Goal: Contribute content: Contribute content

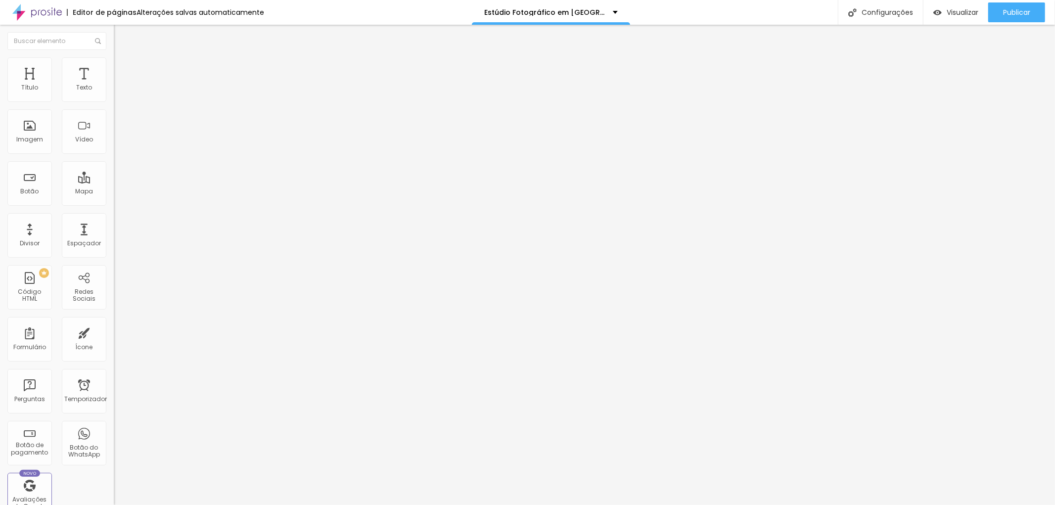
scroll to position [0, 55]
drag, startPoint x: 78, startPoint y: 268, endPoint x: 101, endPoint y: 265, distance: 23.4
click at [114, 203] on input "https://[URL][DOMAIN_NAME]" at bounding box center [173, 198] width 119 height 10
click at [114, 100] on input "text" at bounding box center [173, 95] width 119 height 10
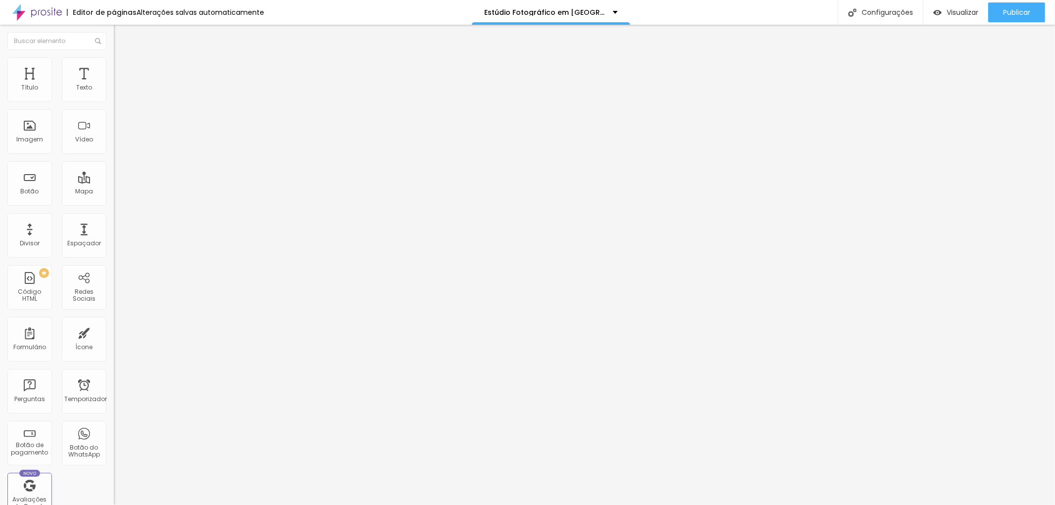
type input "C"
type input "V"
click at [114, 100] on input "Dra [PERSON_NAME]" at bounding box center [173, 95] width 119 height 10
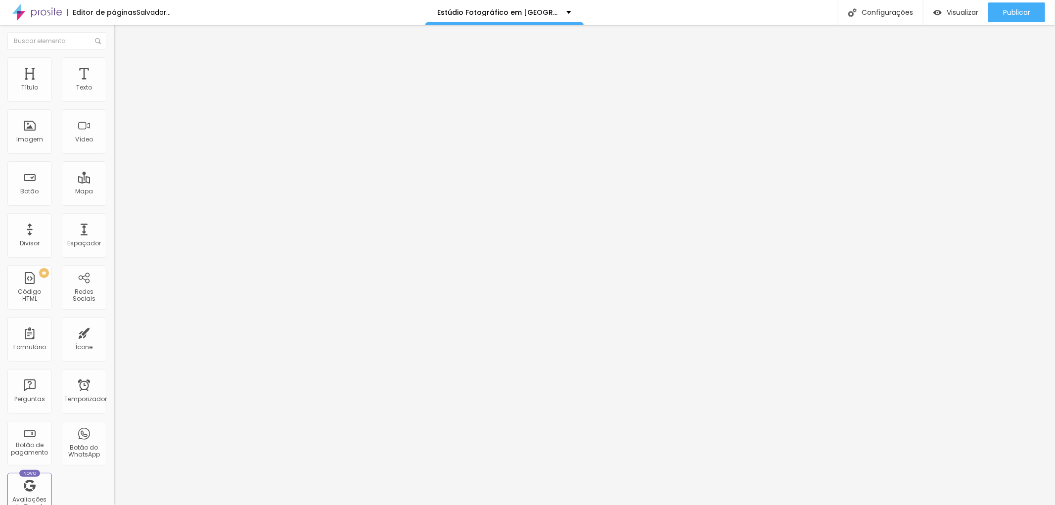
click at [114, 100] on input "Dra [PERSON_NAME] da [PERSON_NAME], veja aqui seus ensaios produzidospor nós" at bounding box center [173, 95] width 119 height 10
click at [114, 100] on input "Dra [PERSON_NAME] da [PERSON_NAME], veja aqui seus ensaios produzidos por nós" at bounding box center [173, 95] width 119 height 10
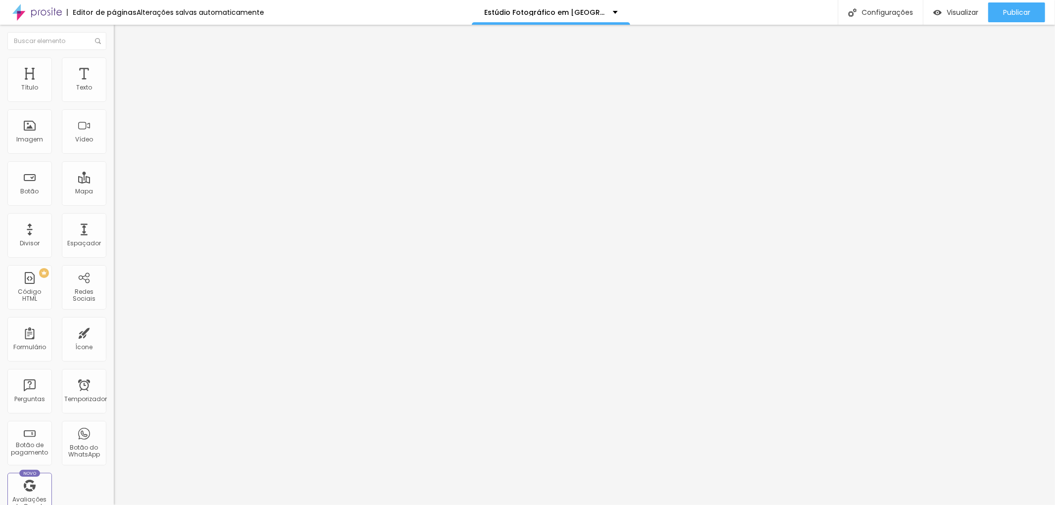
drag, startPoint x: 92, startPoint y: 175, endPoint x: 97, endPoint y: 175, distance: 5.4
click at [114, 100] on input "Dra [PERSON_NAME] da [PERSON_NAME], veja aqui seus ensaios produzidos por nós" at bounding box center [173, 95] width 119 height 10
type input "Dra [PERSON_NAME] da [PERSON_NAME], veja aqui seus ensaios produzidos por [PERS…"
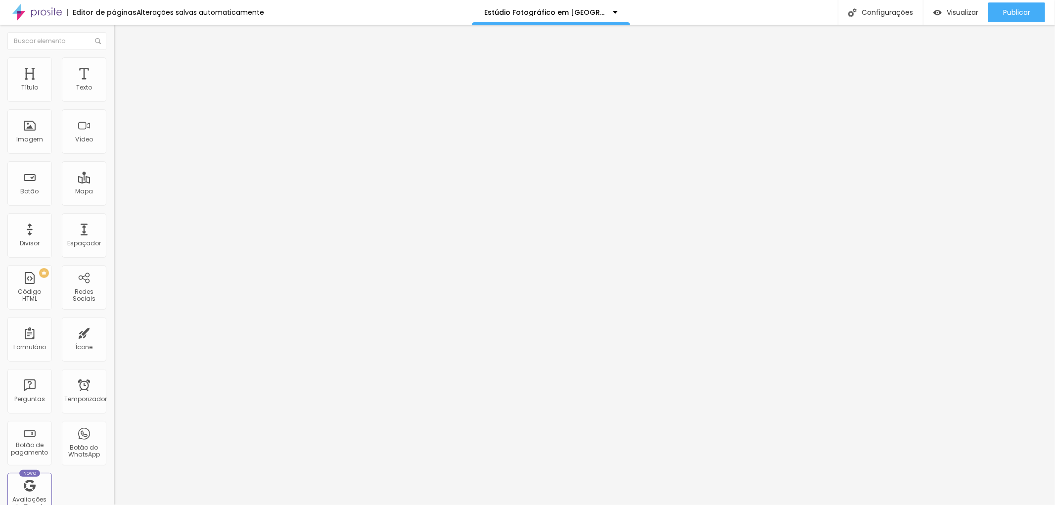
scroll to position [0, 0]
click at [114, 203] on input "https://" at bounding box center [173, 198] width 119 height 10
drag, startPoint x: 43, startPoint y: 266, endPoint x: 1, endPoint y: 266, distance: 41.6
click at [114, 226] on div "Trocar imagem Descrição da imagem (Alt) Dra [PERSON_NAME] da [PERSON_NAME], vej…" at bounding box center [171, 151] width 114 height 149
paste input "[URL][DOMAIN_NAME]"
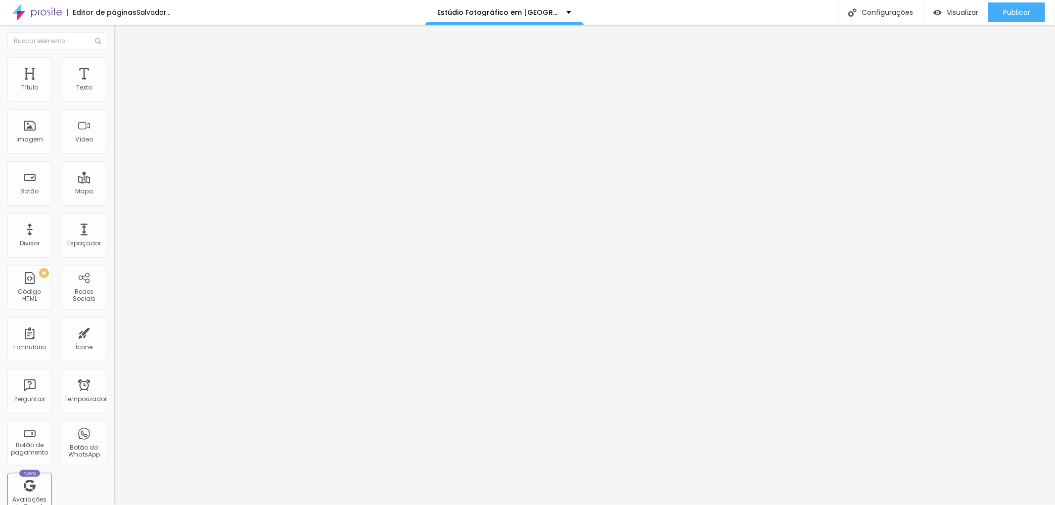
scroll to position [0, 346]
type input "[URL][DOMAIN_NAME]"
click at [114, 58] on img at bounding box center [118, 61] width 9 height 9
click at [114, 57] on li "Conteúdo" at bounding box center [171, 52] width 114 height 10
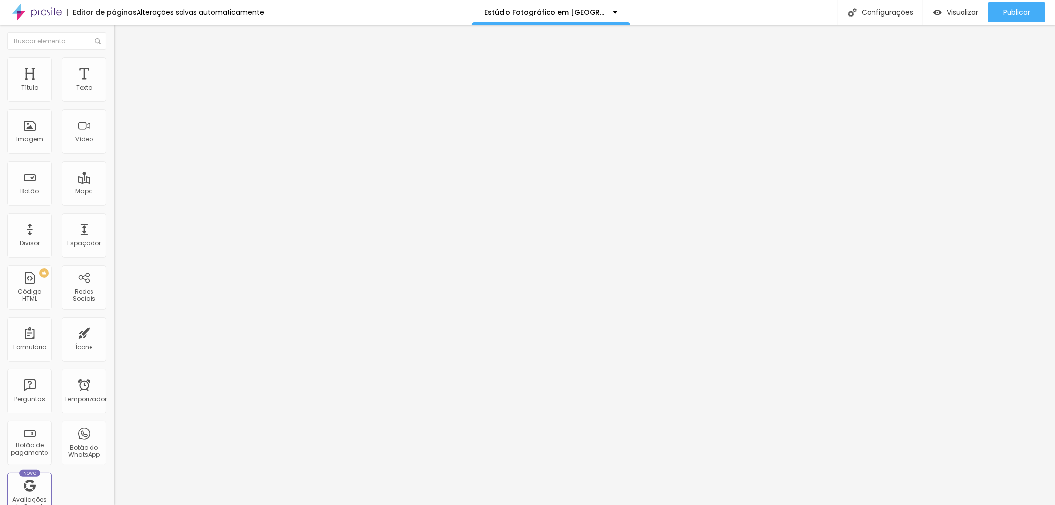
click at [121, 35] on div "Editar nulo" at bounding box center [146, 36] width 51 height 8
click at [114, 100] on input "text" at bounding box center [173, 95] width 119 height 10
type input "Portifólio de Profissionais fotografados por [PERSON_NAME]"
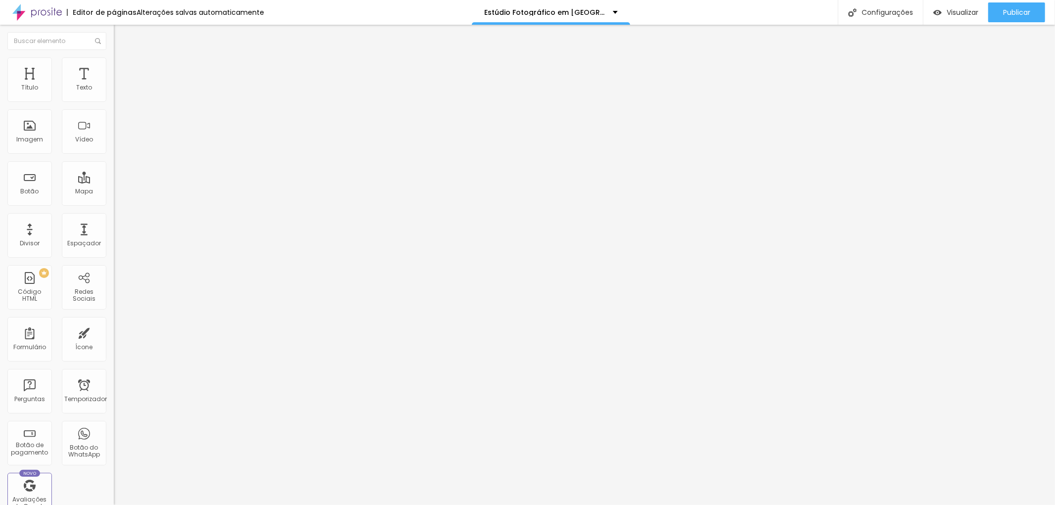
drag, startPoint x: 41, startPoint y: 265, endPoint x: 0, endPoint y: 265, distance: 40.6
click at [114, 226] on div "Trocar imagem Descrição da imagem (Alt) Portifólio de Profissionais fotografado…" at bounding box center [171, 151] width 114 height 149
paste input "[URL][DOMAIN_NAME]"
type input "[URL][DOMAIN_NAME]"
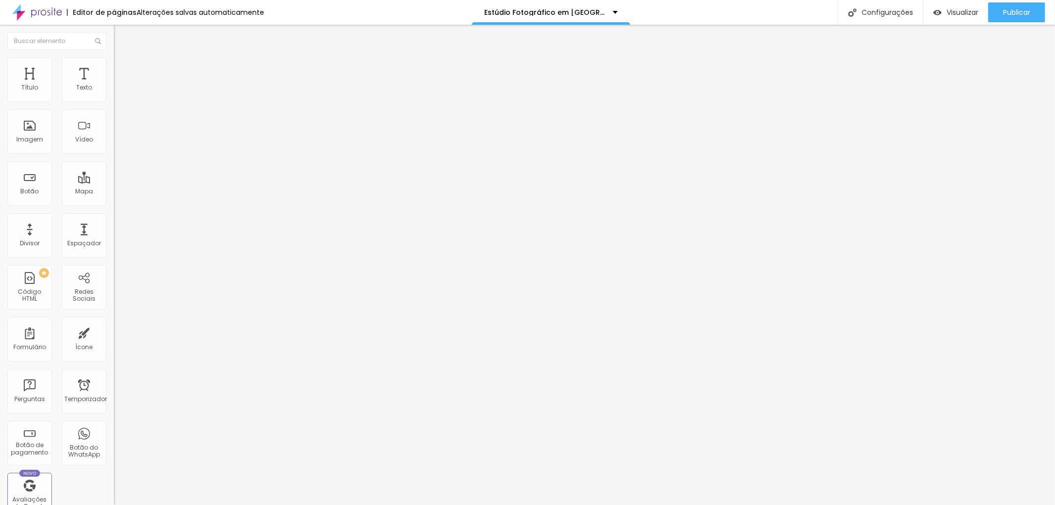
scroll to position [0, 0]
click at [114, 314] on div "Editar nulo Conteúdo Estilo Avançado Trocar imagem Descrição da imagem (Alt) Po…" at bounding box center [171, 265] width 114 height 480
click at [114, 100] on input "text" at bounding box center [173, 95] width 119 height 10
click at [114, 100] on input "Retrato Coorporativo" at bounding box center [173, 95] width 119 height 10
click at [114, 100] on input "Retrato Corporativo" at bounding box center [173, 95] width 119 height 10
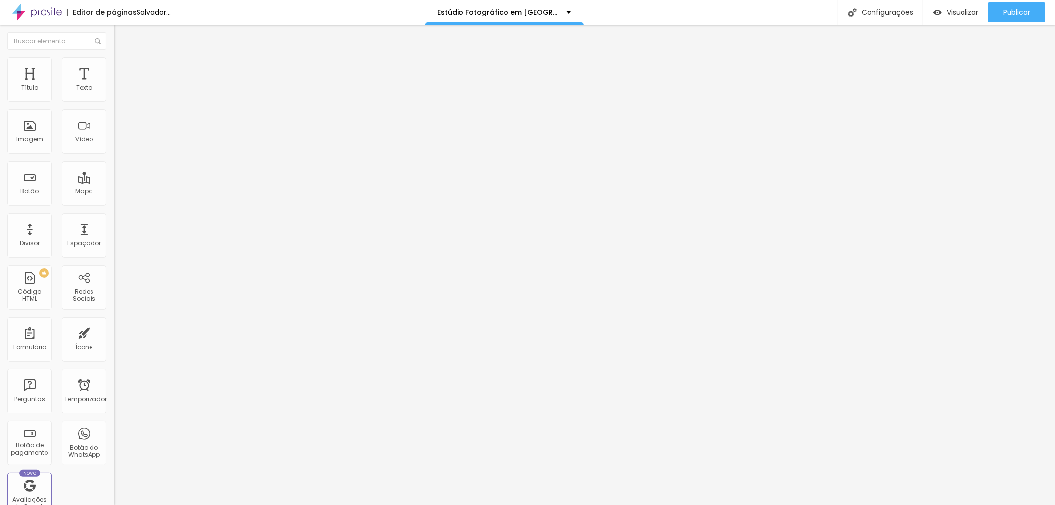
scroll to position [0, 37]
click at [114, 100] on input "Retrato Corporativo de Profissionais de SP" at bounding box center [173, 95] width 119 height 10
drag, startPoint x: 103, startPoint y: 175, endPoint x: 0, endPoint y: 179, distance: 103.0
click at [114, 179] on div "Trocar imagem Descrição da imagem (Alt) Retrato Corporativo de Profissionais de…" at bounding box center [171, 151] width 114 height 149
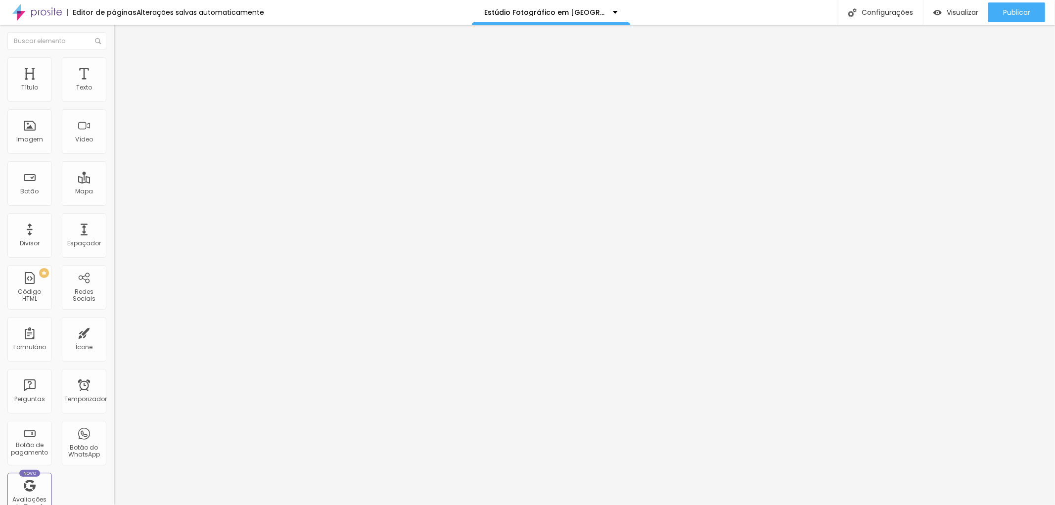
click at [114, 100] on input "Retrato Corporativo de Profissionais de SP fotografados por [PERSON_NAME]" at bounding box center [173, 95] width 119 height 10
type input "Retrato Corporativo de Profissionais de SP fotografados por [PERSON_NAME]"
drag, startPoint x: 47, startPoint y: 267, endPoint x: 0, endPoint y: 268, distance: 47.5
click at [114, 226] on div "Trocar imagem Descrição da imagem (Alt) Retrato Corporativo de Profissionais de…" at bounding box center [171, 151] width 114 height 149
paste input "[URL][DOMAIN_NAME]"
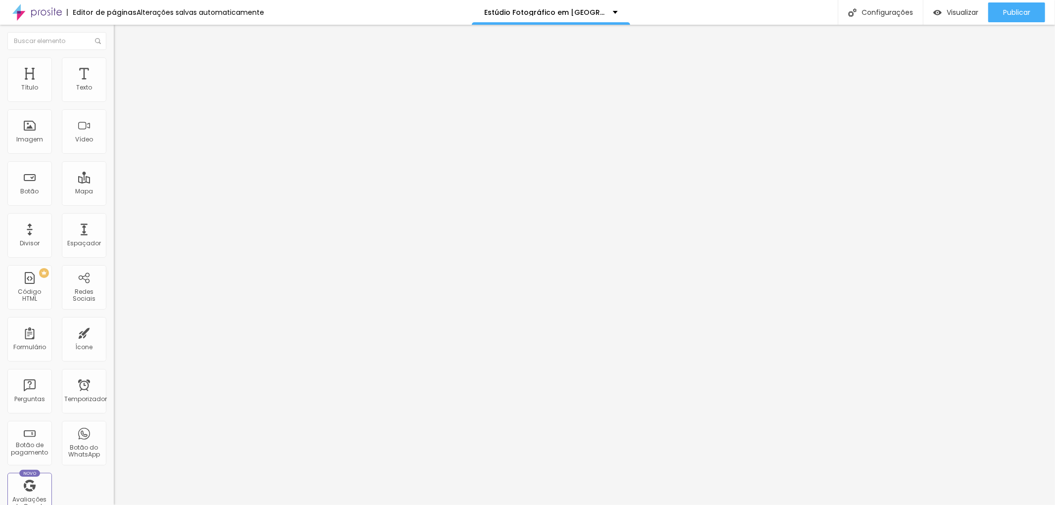
scroll to position [0, 284]
type input "[URL][DOMAIN_NAME]"
click at [114, 100] on input "text" at bounding box center [173, 95] width 119 height 10
type input "F"
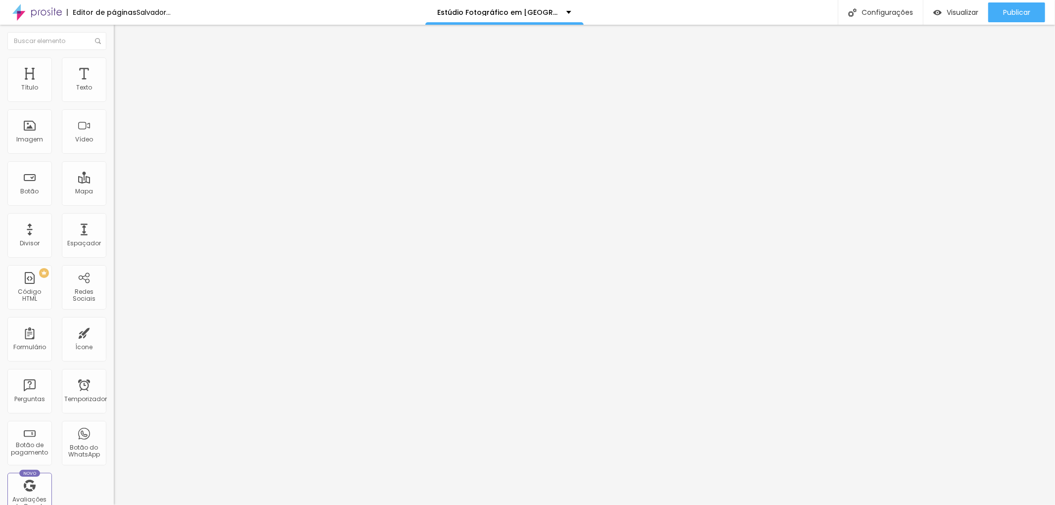
scroll to position [0, 82]
drag, startPoint x: 93, startPoint y: 174, endPoint x: 109, endPoint y: 174, distance: 16.3
click at [114, 174] on div "Trocar imagem Descrição da imagem (Alt) Portifólio de Profissionais fotografado…" at bounding box center [171, 151] width 114 height 149
click at [114, 100] on input "Portifólio de Profissionais fotografados por [PERSON_NAME]" at bounding box center [173, 95] width 119 height 10
type input "Portifólio de Profissionais fotografados por estúdio [PERSON_NAME]"
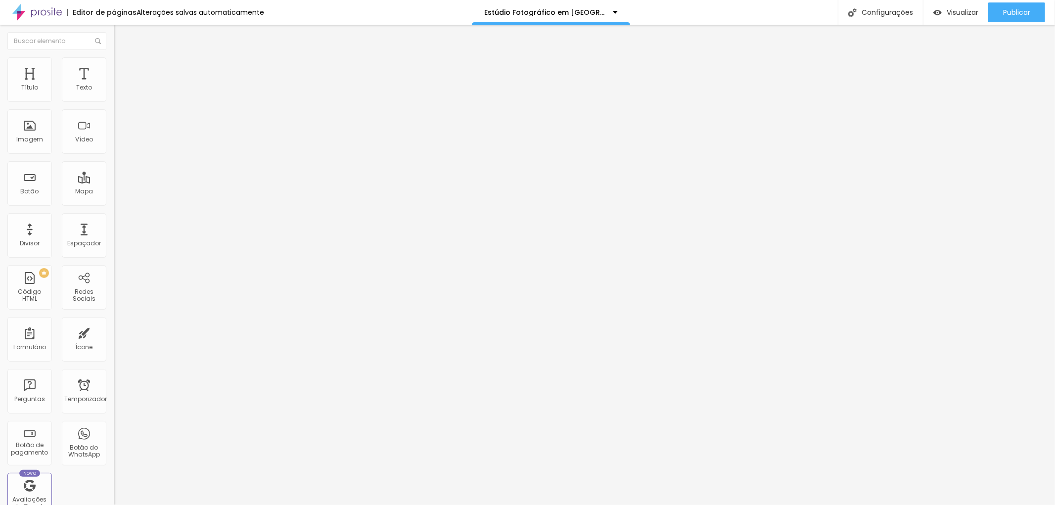
scroll to position [0, 0]
drag, startPoint x: 40, startPoint y: 265, endPoint x: 0, endPoint y: 265, distance: 39.6
click at [114, 226] on div "Trocar imagem Descrição da imagem (Alt) Portifólio de Profissionais fotografado…" at bounding box center [171, 151] width 114 height 149
paste input "[URL][DOMAIN_NAME]"
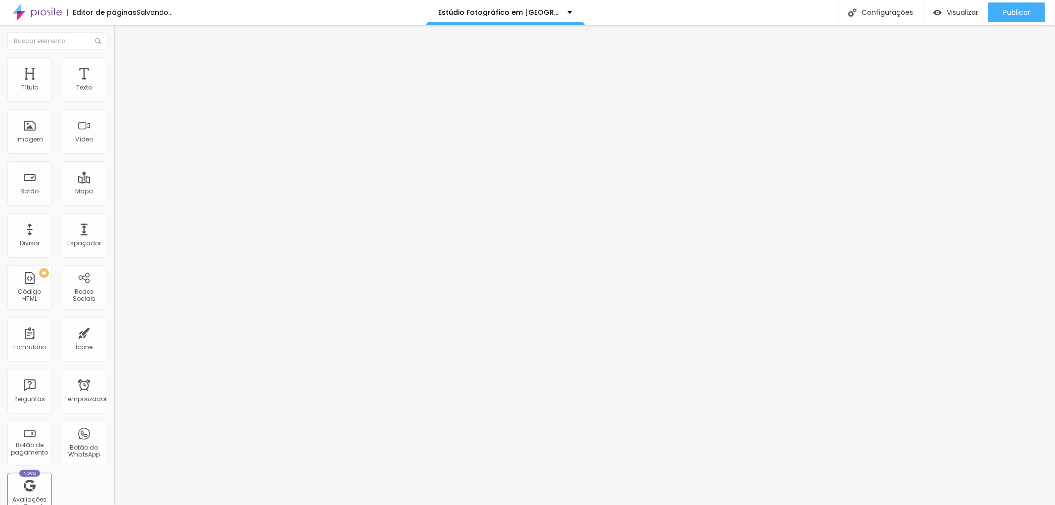
type input "[URL][DOMAIN_NAME]"
click at [114, 362] on div "Editar nulo Conteúdo Estilo Avançado Trocar imagem Descrição da imagem (Alt) Po…" at bounding box center [171, 265] width 114 height 480
click at [114, 100] on input "text" at bounding box center [173, 95] width 119 height 10
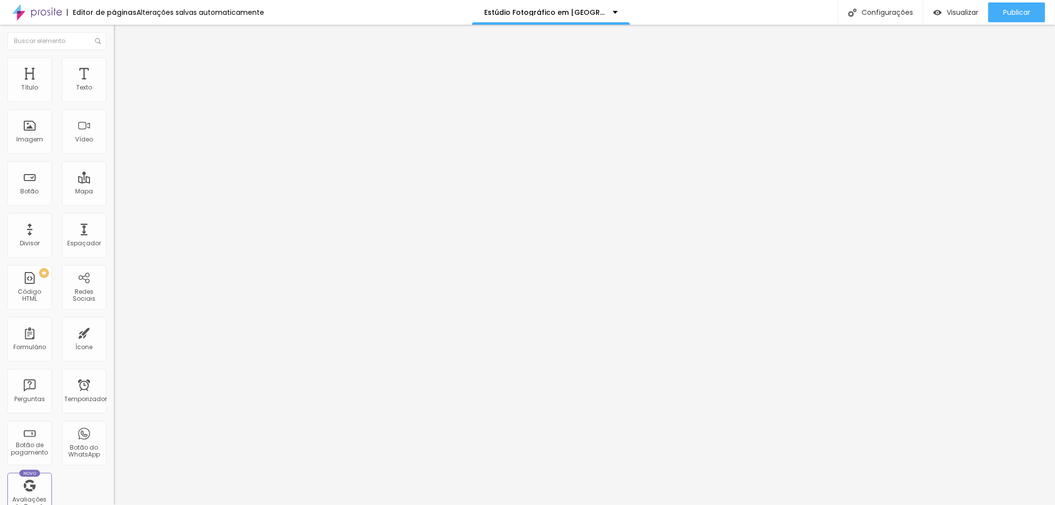
type input "Retratos Profissionais de Advogados em [GEOGRAPHIC_DATA]"
drag, startPoint x: 40, startPoint y: 270, endPoint x: 4, endPoint y: 270, distance: 35.6
click at [114, 226] on div "Trocar imagem Descrição da imagem (Alt) Retratos Profissionais de Advogados em …" at bounding box center [171, 151] width 114 height 149
paste input "[URL][DOMAIN_NAME]"
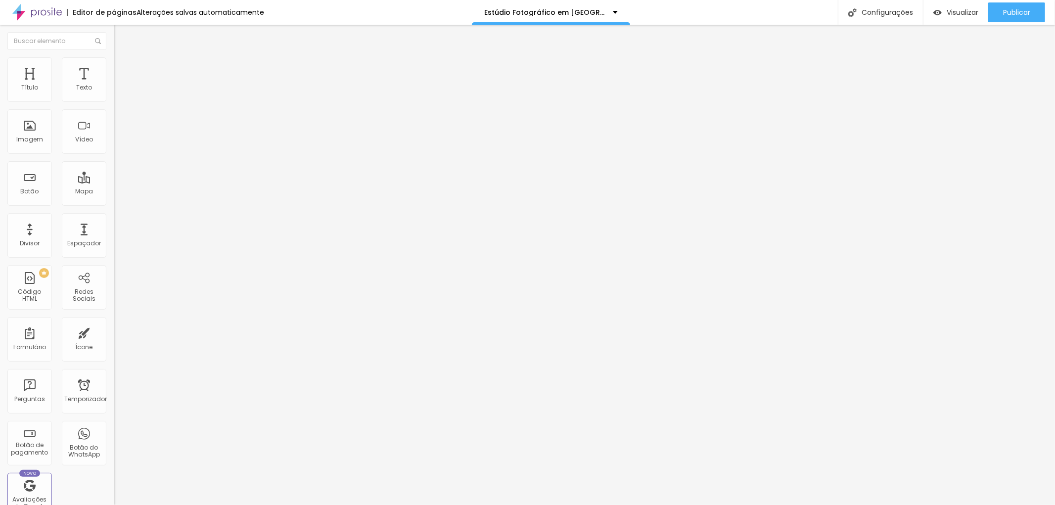
scroll to position [0, 284]
type input "[URL][DOMAIN_NAME]"
click at [114, 100] on input "text" at bounding box center [173, 95] width 119 height 10
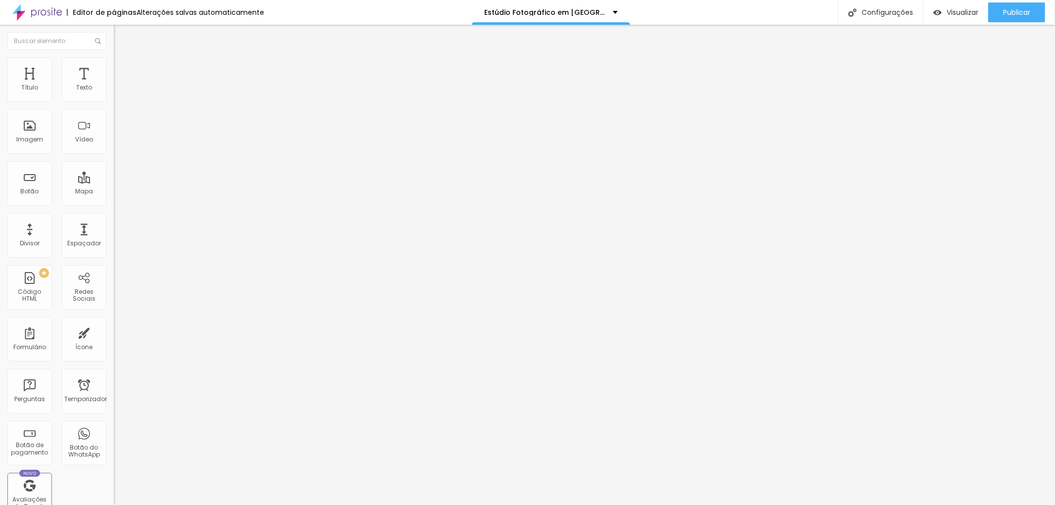
type input "Retratos masculinos de Perfil Profissional"
drag, startPoint x: 39, startPoint y: 262, endPoint x: 0, endPoint y: 272, distance: 39.8
click at [114, 226] on div "Trocar imagem Descrição da imagem (Alt) Retratos masculinos de Perfil Profissio…" at bounding box center [171, 151] width 114 height 149
paste input "[URL][DOMAIN_NAME]"
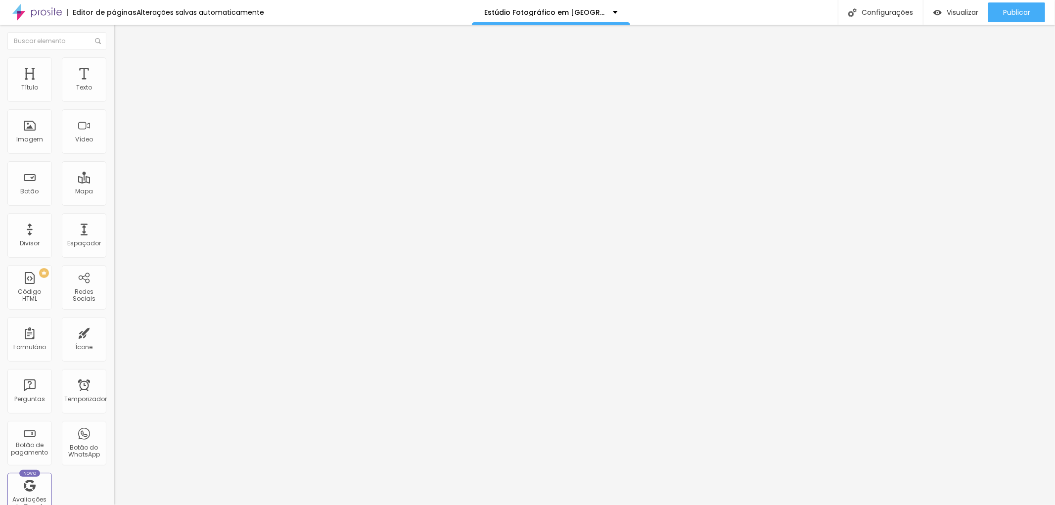
scroll to position [0, 284]
type input "[URL][DOMAIN_NAME]"
click at [114, 203] on input "https://" at bounding box center [173, 198] width 119 height 10
paste input "[URL][DOMAIN_NAME]"
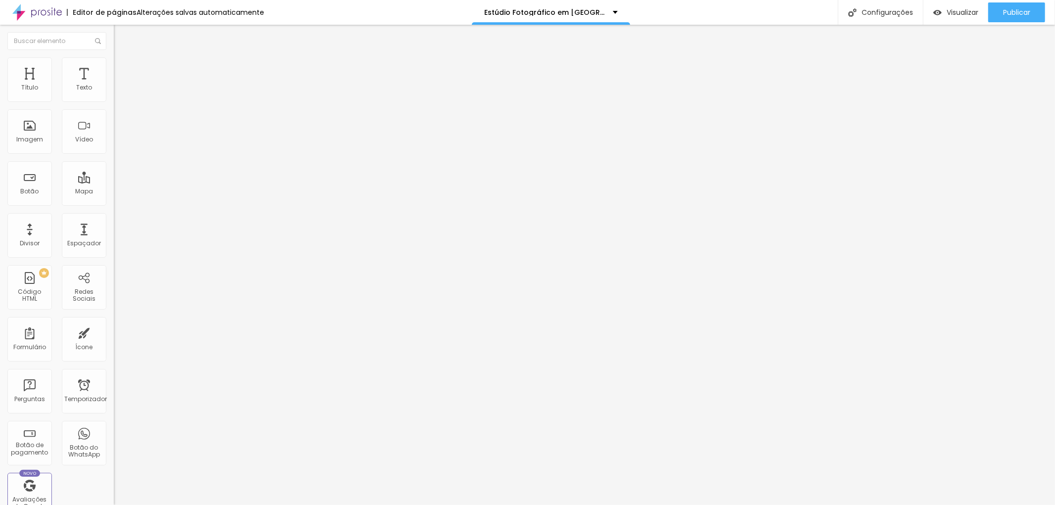
scroll to position [0, 343]
type input "https://[URL][DOMAIN_NAME]"
click at [114, 100] on input "text" at bounding box center [173, 95] width 119 height 10
drag, startPoint x: 57, startPoint y: 174, endPoint x: 0, endPoint y: 174, distance: 57.4
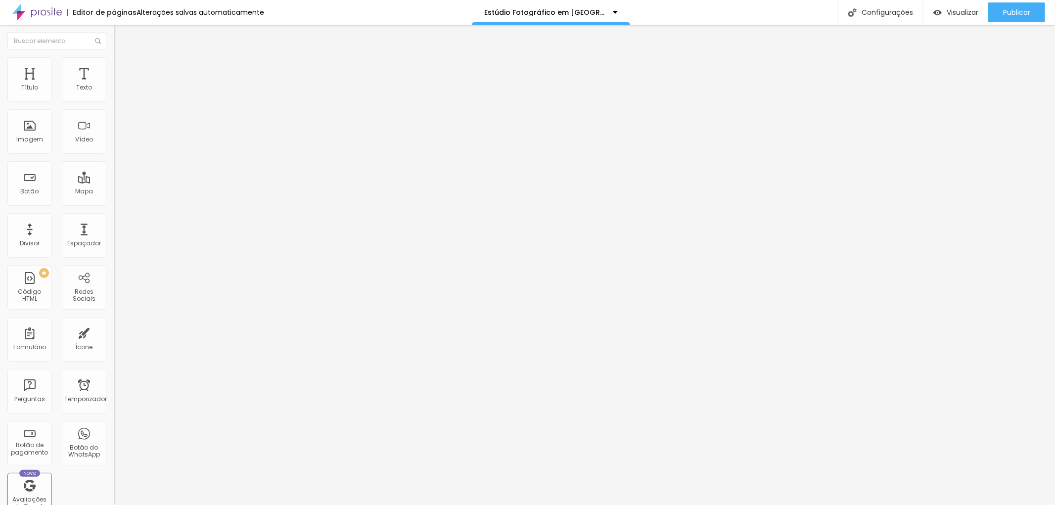
click at [114, 174] on div "Trocar imagem Descrição da imagem (Alt) Ensaios de Perfil Profissional, Retrato…" at bounding box center [171, 151] width 114 height 149
click at [114, 100] on input "Ensaios de Perfil Profissional, Retratos feitos em estúdio fotográfico" at bounding box center [173, 95] width 119 height 10
click at [114, 100] on input "Ensaios de Perfil Profissional com a Dentista e Professora [PERSON_NAME], Retra…" at bounding box center [173, 95] width 119 height 10
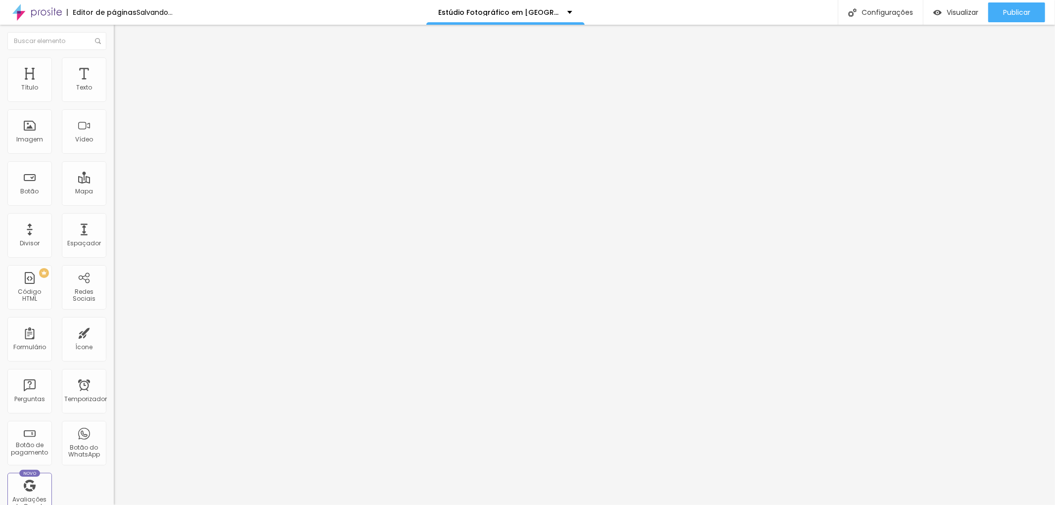
scroll to position [0, 240]
drag, startPoint x: 97, startPoint y: 174, endPoint x: 102, endPoint y: 174, distance: 5.4
click at [114, 100] on input "Ensaios de Perfil Profissional com a Dentista e Professora [PERSON_NAME], Retra…" at bounding box center [173, 95] width 119 height 10
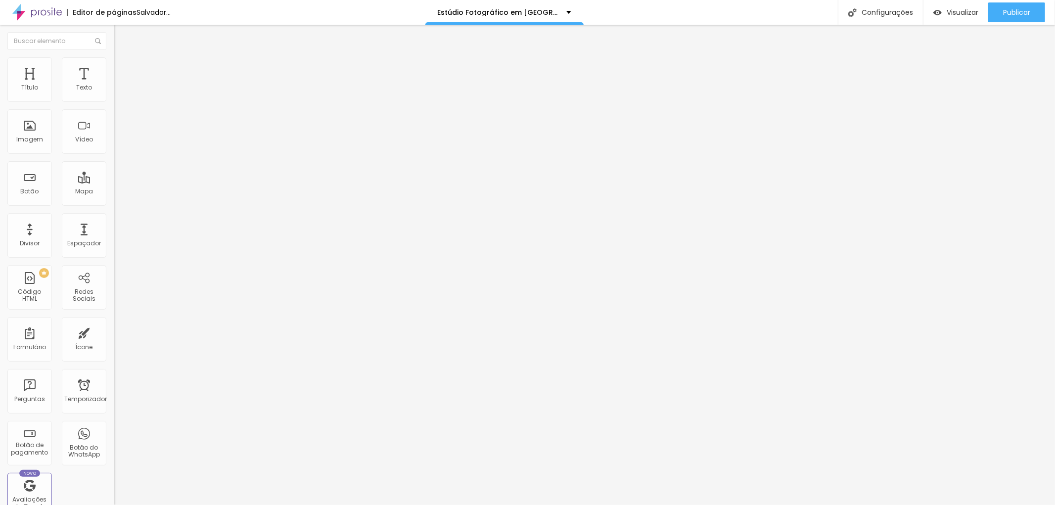
type input "Ensaios de Perfil Profissional com a Dentista e Professora [PERSON_NAME], Retra…"
click at [114, 354] on div "Editar nulo Conteúdo Estilo Avançado Trocar imagem Descrição da imagem (Alt) En…" at bounding box center [171, 265] width 114 height 480
drag, startPoint x: 38, startPoint y: 265, endPoint x: 0, endPoint y: 269, distance: 38.3
click at [114, 226] on div "Trocar imagem Descrição da imagem (Alt) Alinhamento Proporção Original Cinema 1…" at bounding box center [171, 151] width 114 height 149
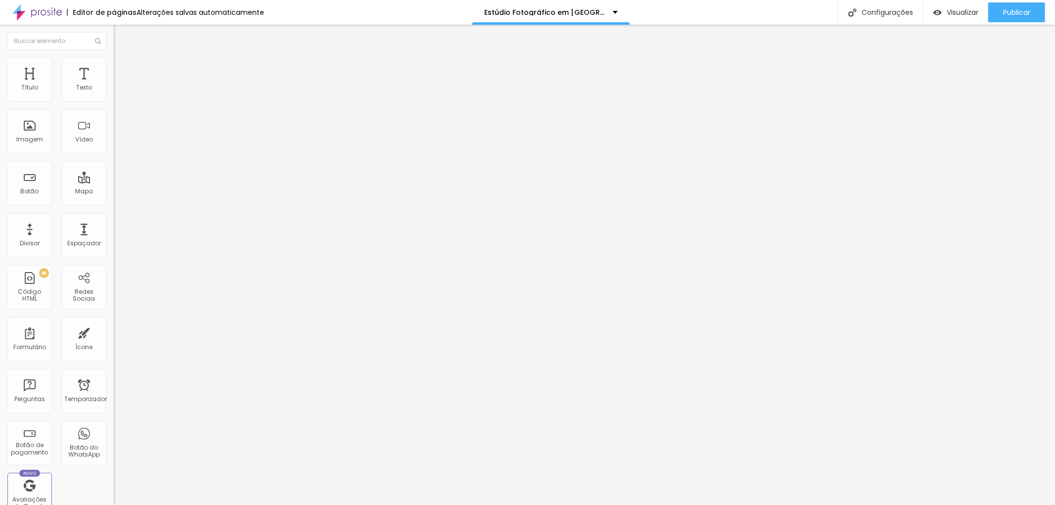
paste input "[URL][DOMAIN_NAME]"
type input "[URL][DOMAIN_NAME]"
click at [114, 100] on input "text" at bounding box center [173, 95] width 119 height 10
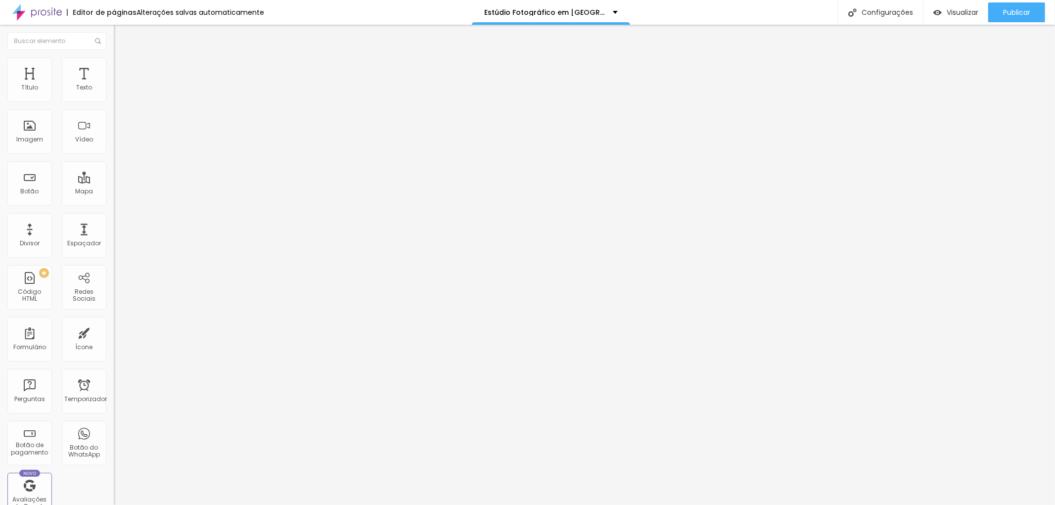
click at [114, 423] on div "Editar nulo Conteúdo Estilo Avançado Trocar imagem Descrição da imagem (Alt) Al…" at bounding box center [171, 265] width 114 height 480
click at [114, 100] on input "text" at bounding box center [173, 95] width 119 height 10
paste input "Veja o Ensaio lifestyle da Advogada Cecília"
drag, startPoint x: 26, startPoint y: 175, endPoint x: 1, endPoint y: 174, distance: 24.3
click at [114, 174] on div "Trocar imagem Descrição da imagem (Alt) Veja o Ensaio lifestyle da Advogada [PE…" at bounding box center [171, 151] width 114 height 149
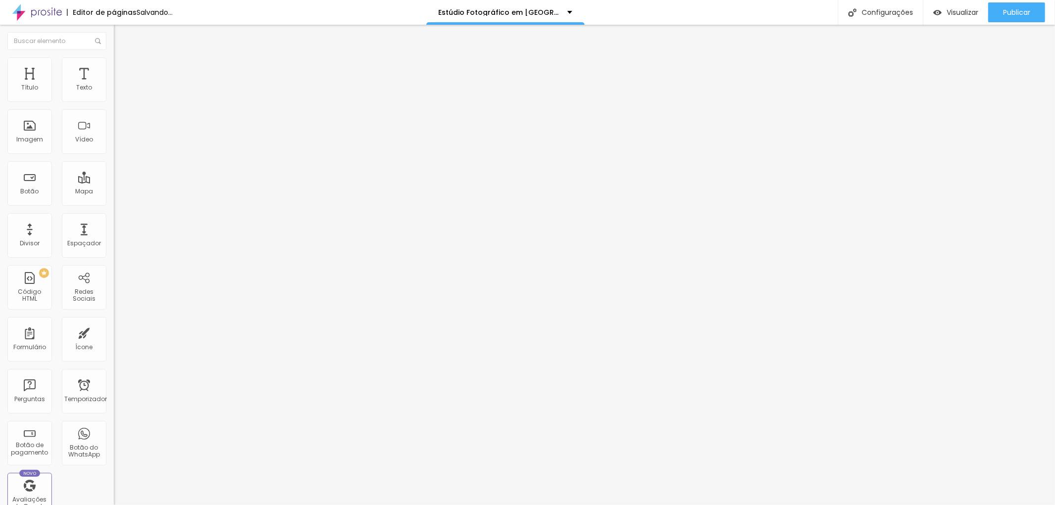
click at [114, 100] on input "Veja o Ensaio lifestyle da Advogada Cecília" at bounding box center [173, 95] width 119 height 10
drag, startPoint x: 63, startPoint y: 176, endPoint x: 112, endPoint y: 171, distance: 48.7
click at [114, 171] on div "Trocar imagem Descrição da imagem (Alt) Ensaio lifestyle da Advogada [PERSON_NA…" at bounding box center [171, 151] width 114 height 149
click at [114, 100] on input "Ensaio lifestyle da Advogada Cecília" at bounding box center [173, 95] width 119 height 10
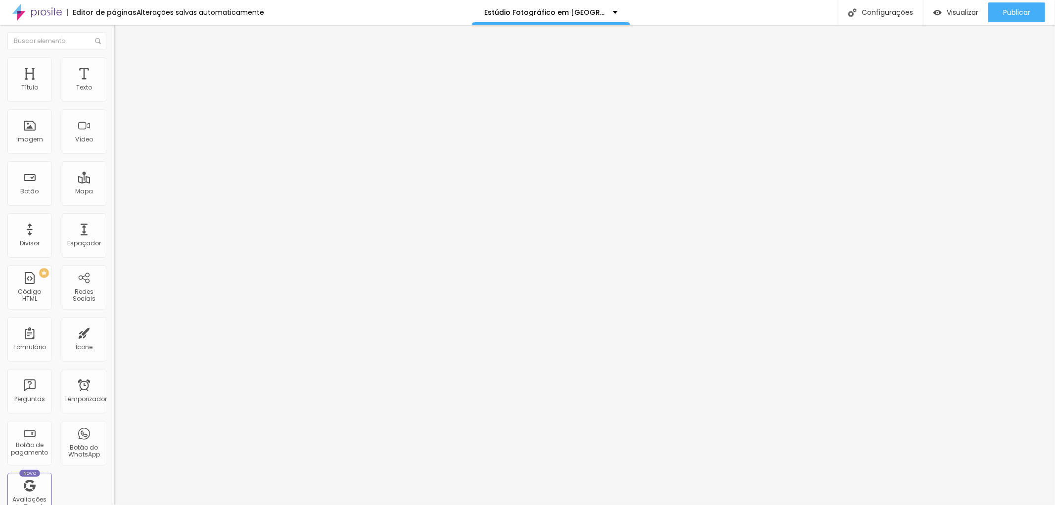
scroll to position [0, 0]
drag, startPoint x: 101, startPoint y: 175, endPoint x: 0, endPoint y: 175, distance: 101.4
click at [114, 175] on div "Trocar imagem Descrição da imagem (Alt) Ensaio lifestyle da Advogada Cecília re…" at bounding box center [171, 151] width 114 height 149
type input "Ensaio lifestyle da Advogada Cecília realizado em seu Escritório na [GEOGRAPHIC…"
click at [114, 100] on input "text" at bounding box center [173, 95] width 119 height 10
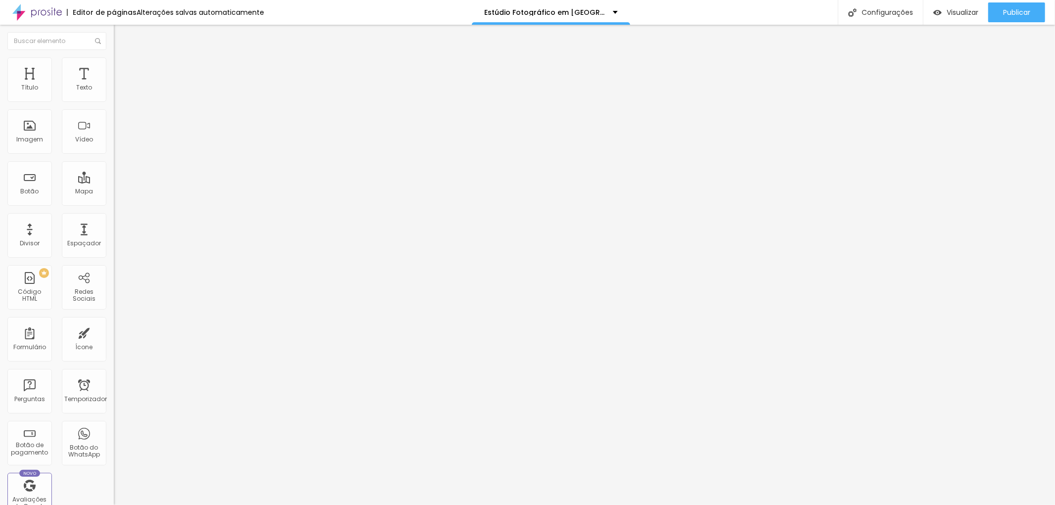
paste input "Ensaio lifestyle da Advogada Cecília realizado em seu Escritório na [GEOGRAPHIC…"
type input "Ensaio lifestyle da Advogada Cecília realizado em seu Escritório na [GEOGRAPHIC…"
drag, startPoint x: 74, startPoint y: 178, endPoint x: 110, endPoint y: 176, distance: 36.2
click at [114, 176] on div "Trocar imagem Descrição da imagem (Alt) Ensaio lifestyle da Advogada Cecília re…" at bounding box center [171, 151] width 114 height 149
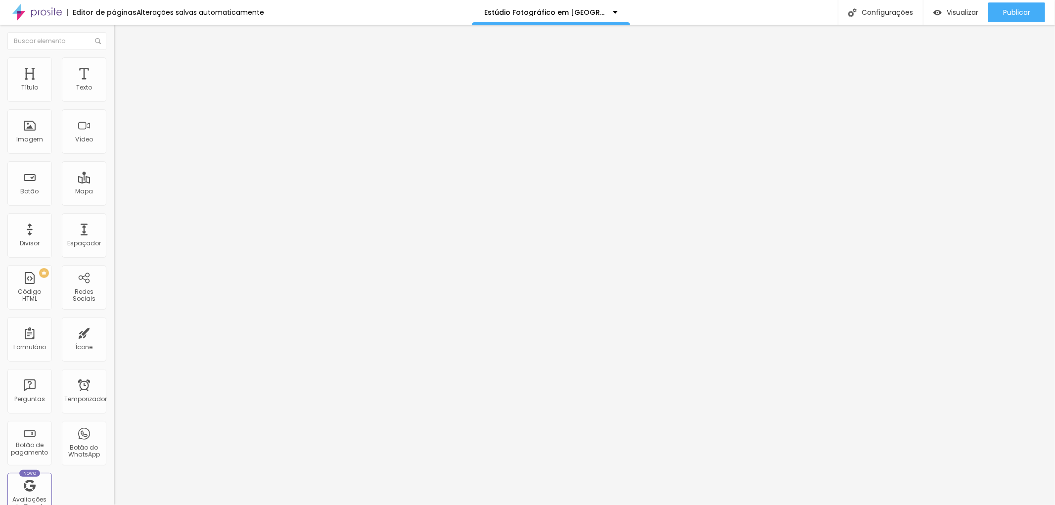
click at [114, 100] on input "Ensaio lifestyle da Advogada Cecília realizado em seu Escritório na [GEOGRAPHIC…" at bounding box center [173, 95] width 119 height 10
type input "Ensaio lifestyle da Advogada Cecília realizado em seu Escritório na [GEOGRAPHIC…"
drag, startPoint x: 52, startPoint y: 270, endPoint x: 0, endPoint y: 259, distance: 53.1
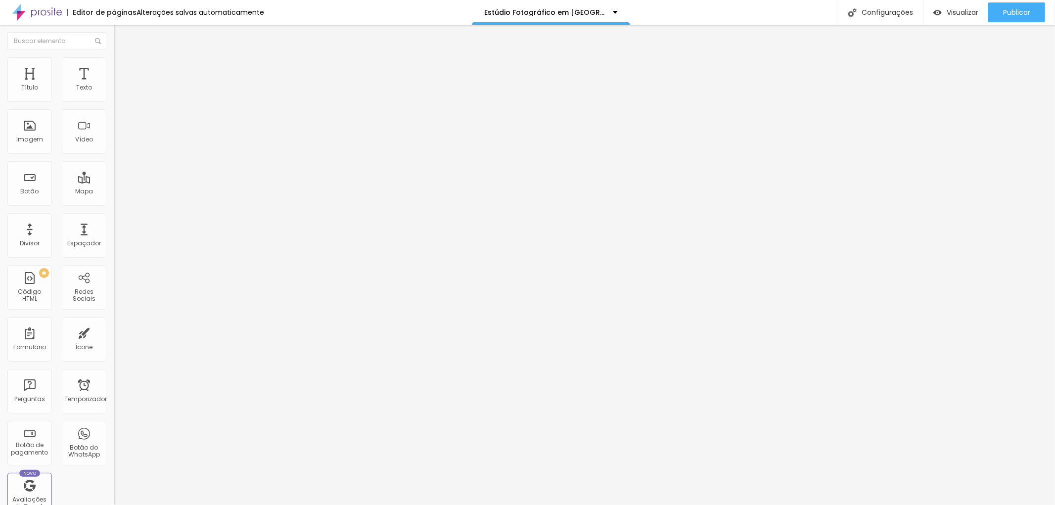
click at [114, 226] on div "Trocar imagem Descrição da imagem (Alt) Ensaio lifestyle da Advogada Cecília re…" at bounding box center [171, 151] width 114 height 149
paste input "[URL][DOMAIN_NAME]"
drag, startPoint x: 50, startPoint y: 266, endPoint x: 0, endPoint y: 267, distance: 50.5
click at [114, 226] on div "Trocar imagem Descrição da imagem (Alt) Ensaio lifestyle da Advogada Cecília re…" at bounding box center [171, 151] width 114 height 149
type input "[URL][DOMAIN_NAME]"
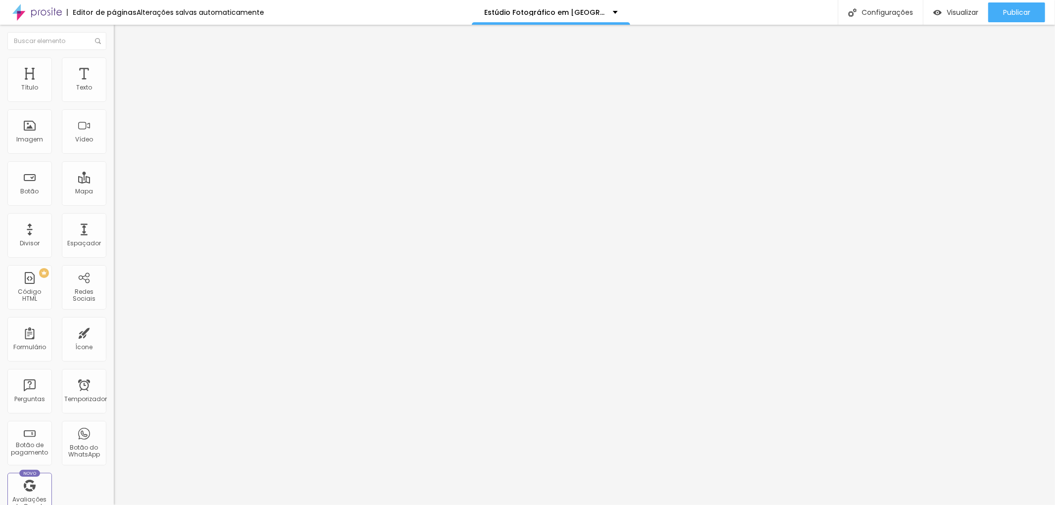
click at [123, 67] on font "Estilo" at bounding box center [130, 64] width 15 height 8
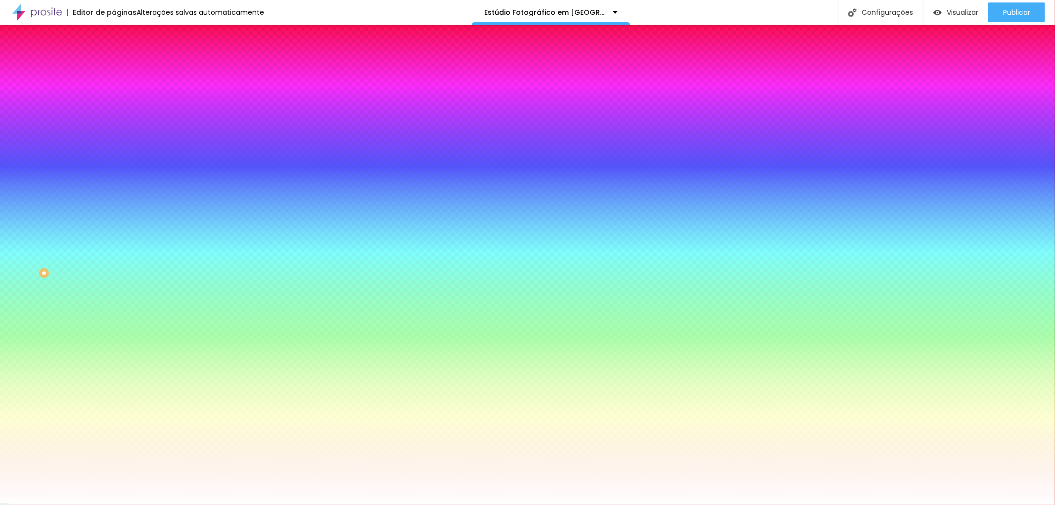
click at [114, 57] on li "Conteúdo" at bounding box center [171, 52] width 114 height 10
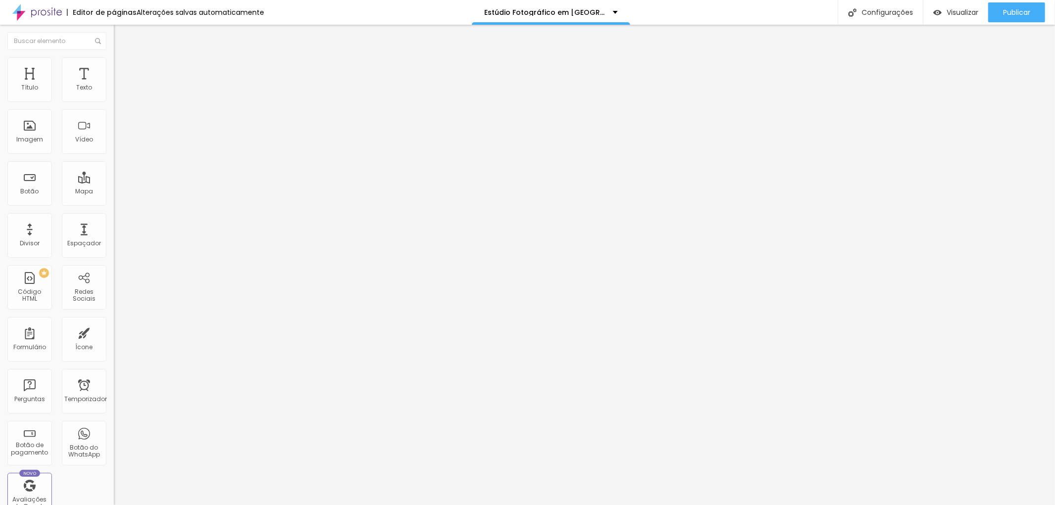
click at [123, 68] on font "Estilo" at bounding box center [130, 64] width 15 height 8
